Goal: Task Accomplishment & Management: Manage account settings

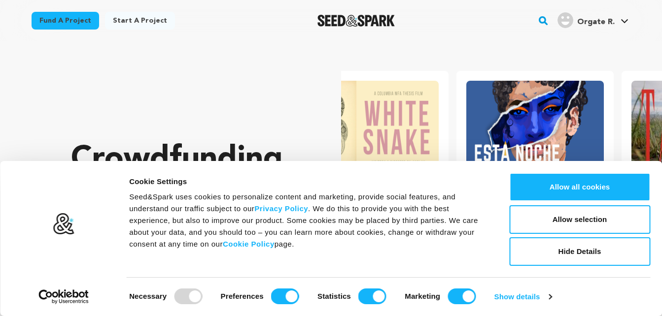
scroll to position [0, 173]
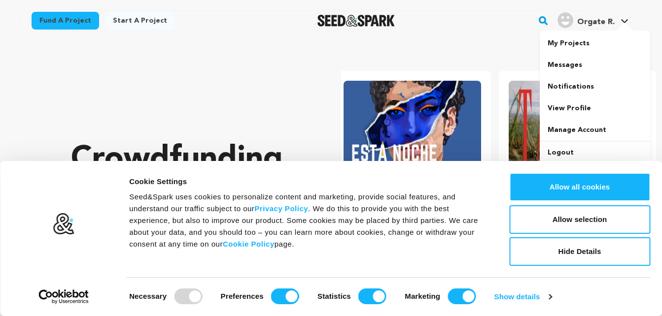
click at [621, 20] on icon at bounding box center [624, 21] width 8 height 5
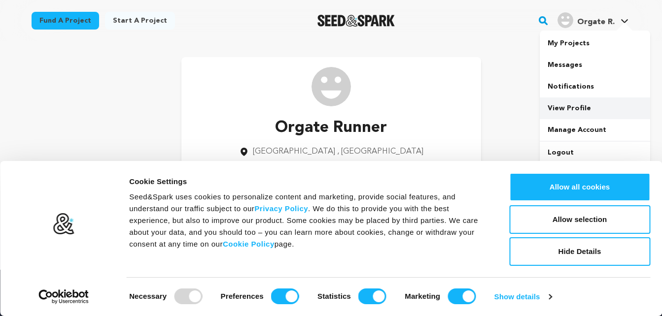
click at [558, 106] on link "View Profile" at bounding box center [594, 109] width 110 height 22
click at [588, 250] on button "Hide Details" at bounding box center [579, 251] width 141 height 29
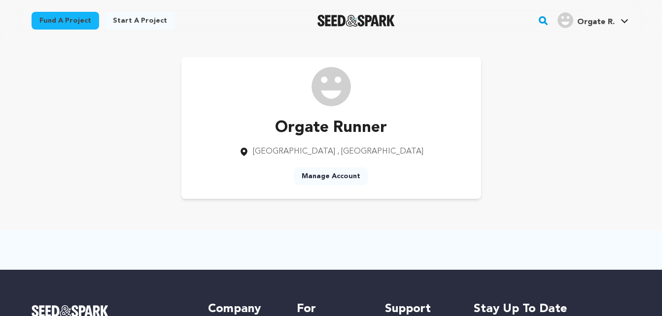
click at [332, 175] on link "Manage Account" at bounding box center [331, 176] width 74 height 18
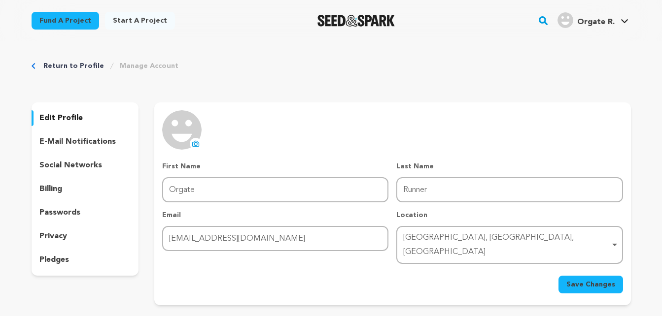
click at [195, 141] on icon at bounding box center [196, 143] width 6 height 5
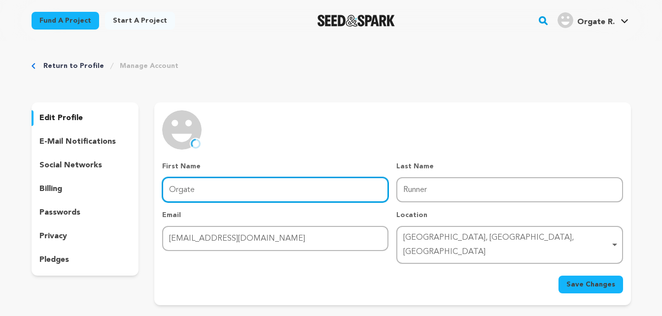
click at [206, 195] on input "Orgate" at bounding box center [275, 189] width 226 height 25
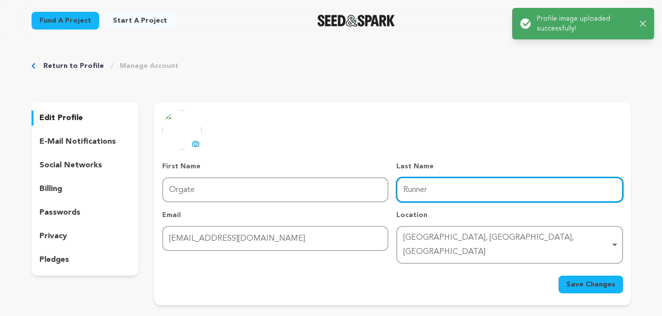
click at [485, 188] on input "Runner" at bounding box center [509, 189] width 226 height 25
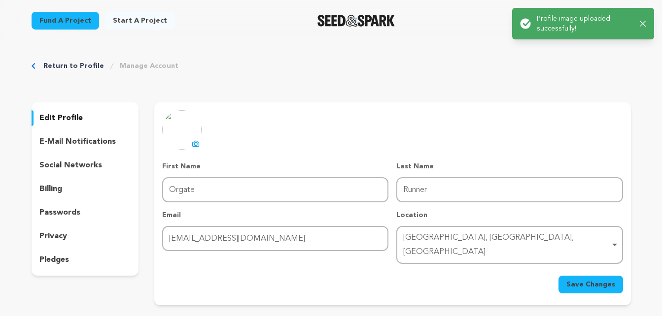
click at [589, 276] on button "Save Changes" at bounding box center [590, 285] width 65 height 18
